Goal: Navigation & Orientation: Find specific page/section

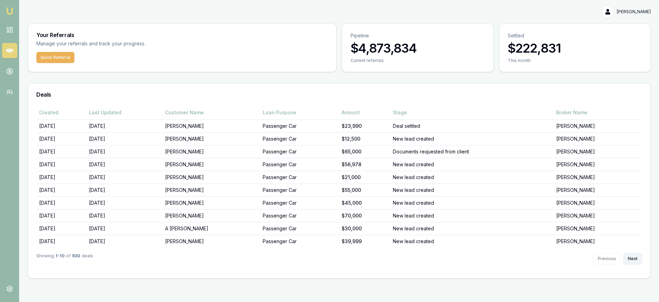
click at [629, 258] on button "Next" at bounding box center [632, 258] width 19 height 11
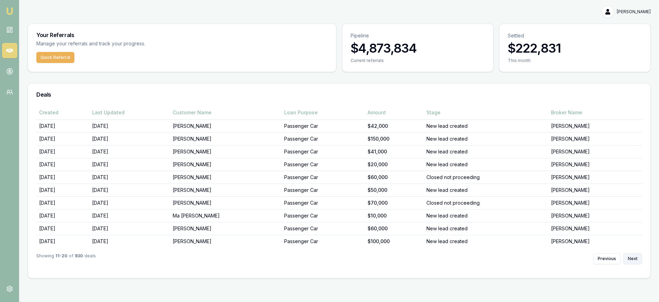
click at [629, 258] on button "Next" at bounding box center [632, 258] width 19 height 11
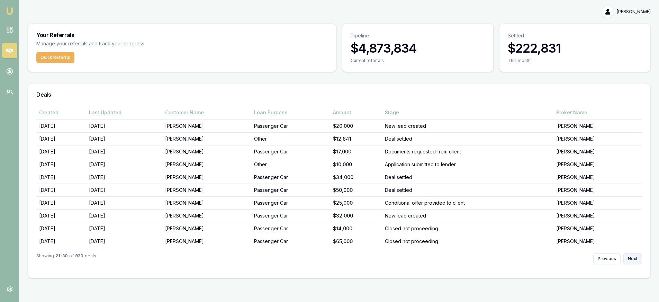
click at [629, 258] on button "Next" at bounding box center [632, 258] width 19 height 11
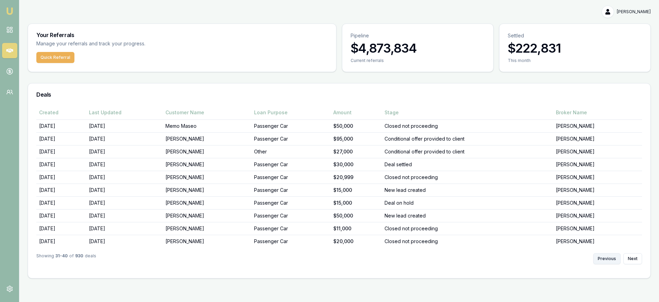
click at [614, 258] on button "Previous" at bounding box center [606, 258] width 27 height 11
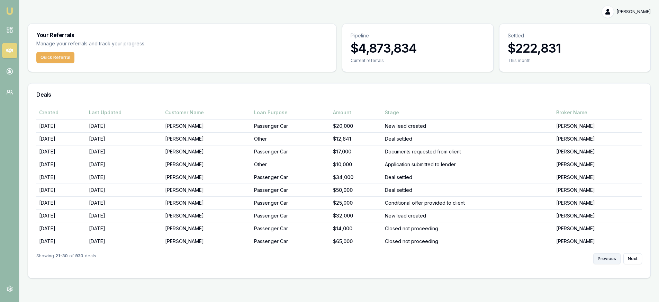
click at [614, 258] on button "Previous" at bounding box center [606, 258] width 27 height 11
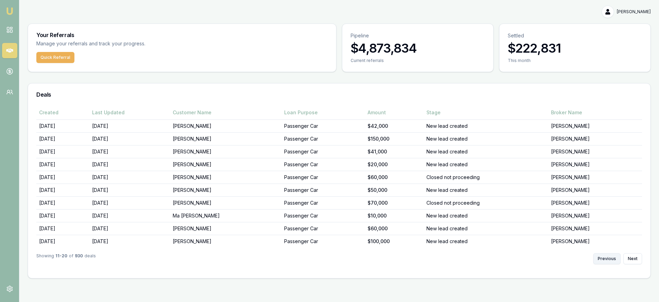
click at [614, 258] on button "Previous" at bounding box center [606, 258] width 27 height 11
click at [614, 258] on div "Previous Next" at bounding box center [617, 258] width 49 height 11
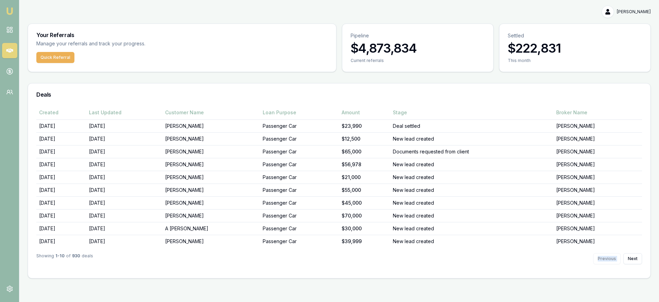
click at [614, 258] on div "Previous Next" at bounding box center [617, 258] width 49 height 11
click at [15, 31] on link at bounding box center [9, 29] width 15 height 15
